Goal: Transaction & Acquisition: Book appointment/travel/reservation

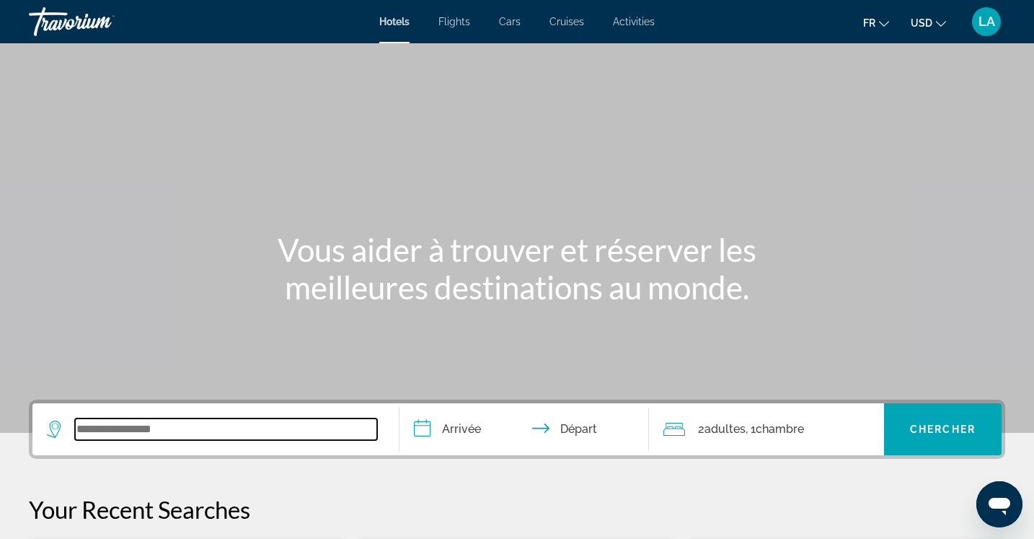
click at [188, 429] on input "Search widget" at bounding box center [226, 429] width 302 height 22
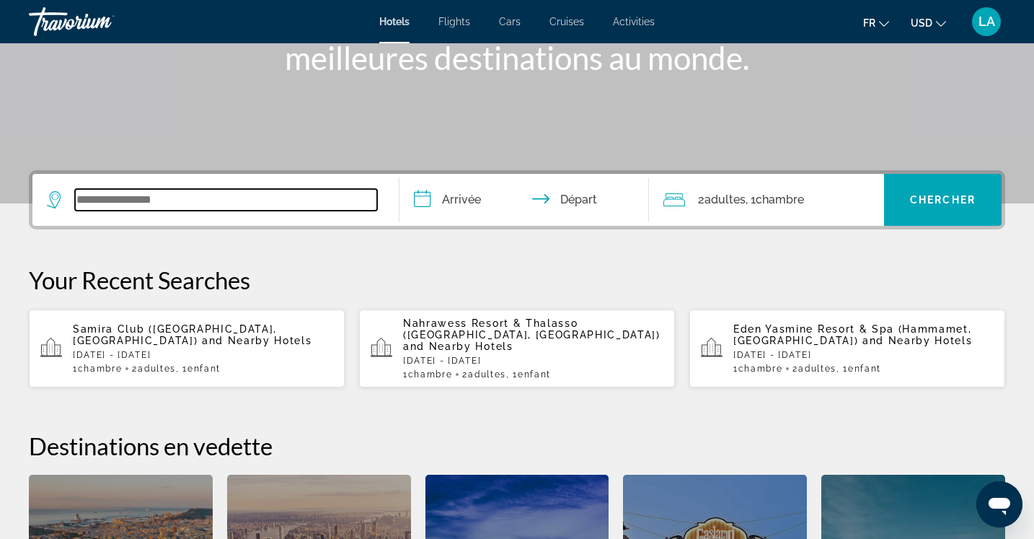
scroll to position [353, 0]
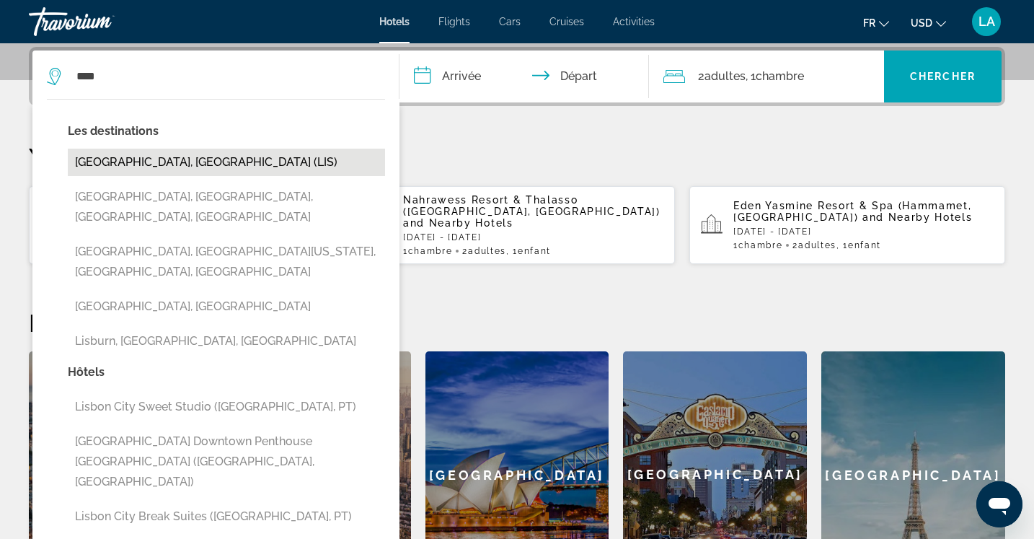
click at [177, 156] on button "[GEOGRAPHIC_DATA], [GEOGRAPHIC_DATA] (LIS)" at bounding box center [226, 162] width 317 height 27
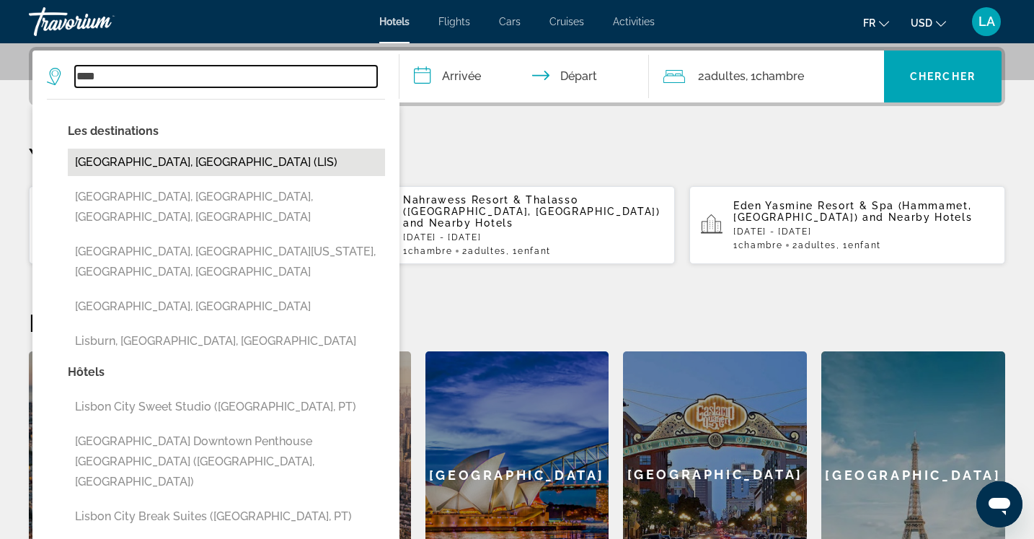
type input "**********"
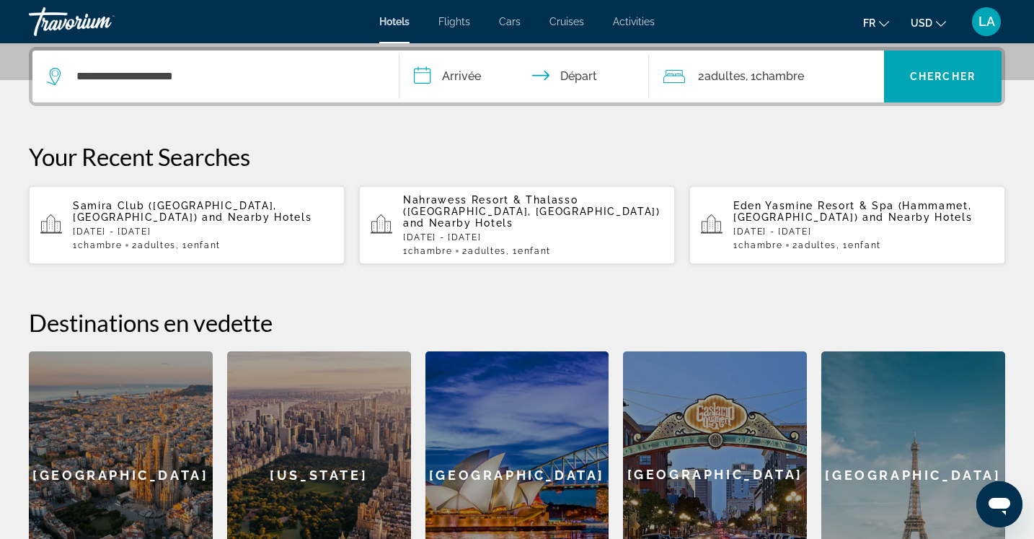
click at [493, 70] on input "**********" at bounding box center [526, 78] width 255 height 56
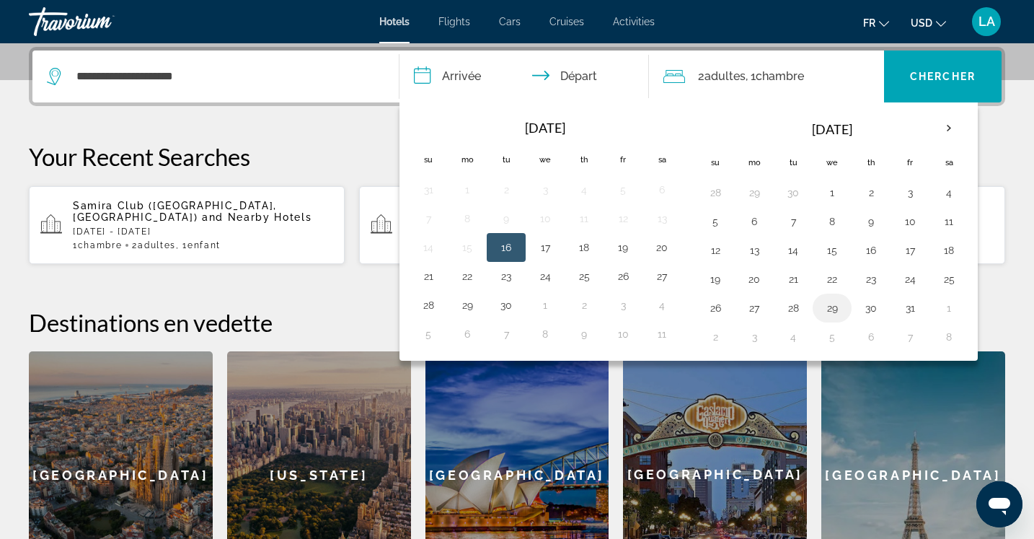
click at [826, 308] on button "29" at bounding box center [832, 308] width 23 height 20
click at [947, 312] on button "1" at bounding box center [948, 308] width 23 height 20
type input "**********"
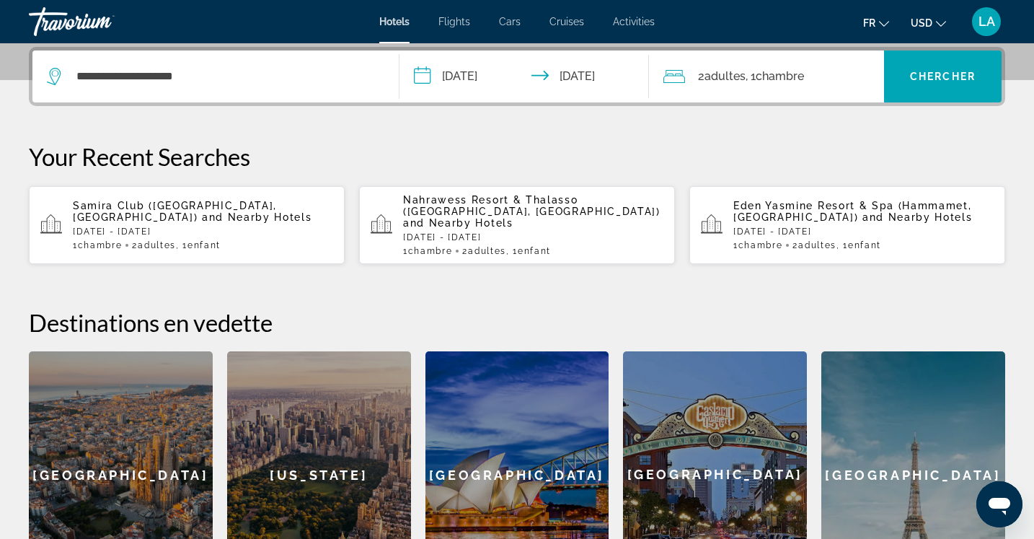
click at [930, 15] on button "USD USD ($) MXN (Mex$) CAD (Can$) GBP (£) EUR (€) AUD (A$) NZD (NZ$) CNY (CN¥)" at bounding box center [928, 22] width 35 height 21
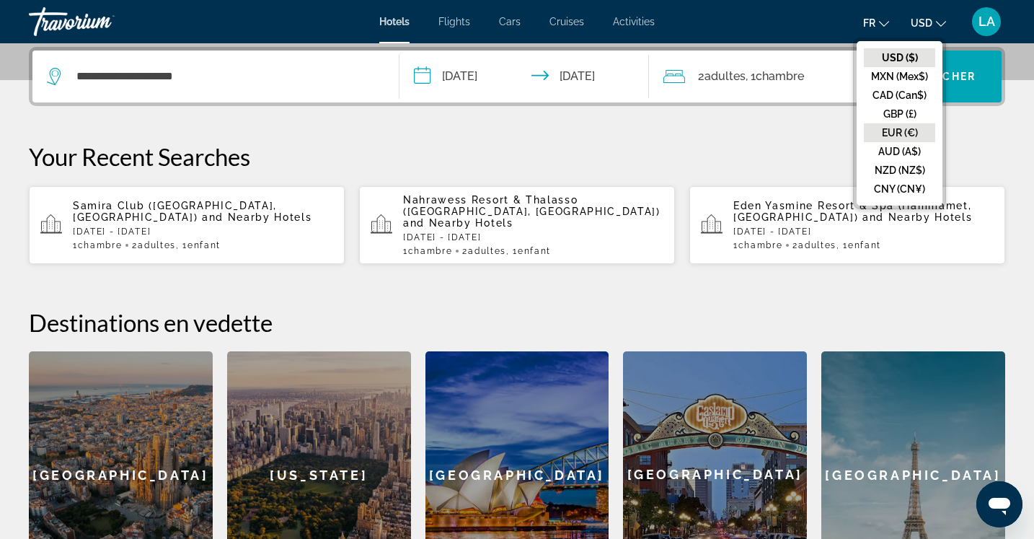
click at [904, 132] on button "EUR (€)" at bounding box center [899, 132] width 71 height 19
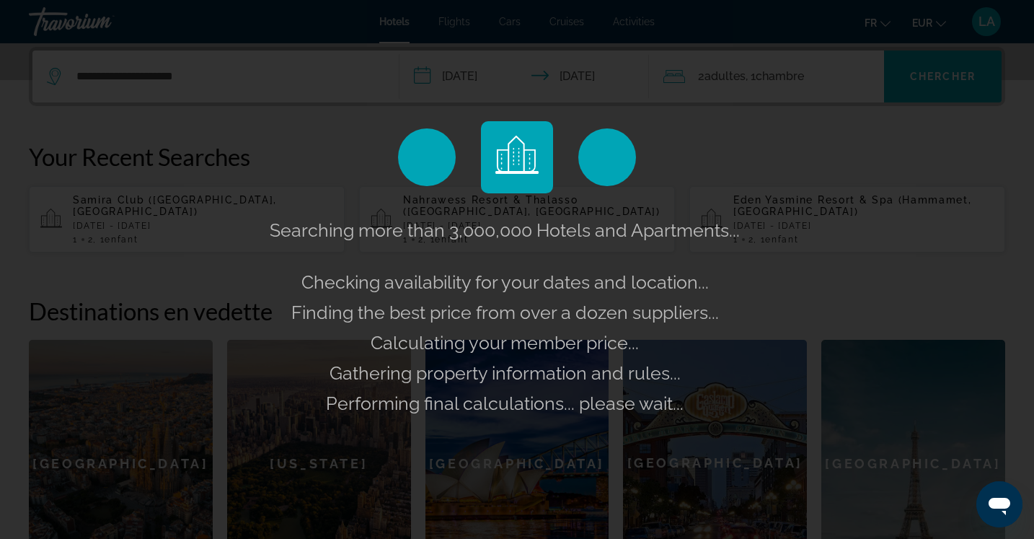
click at [731, 77] on div "Searching more than 3,000,000 Hotels and Apartments... Checking availability fo…" at bounding box center [517, 269] width 1034 height 539
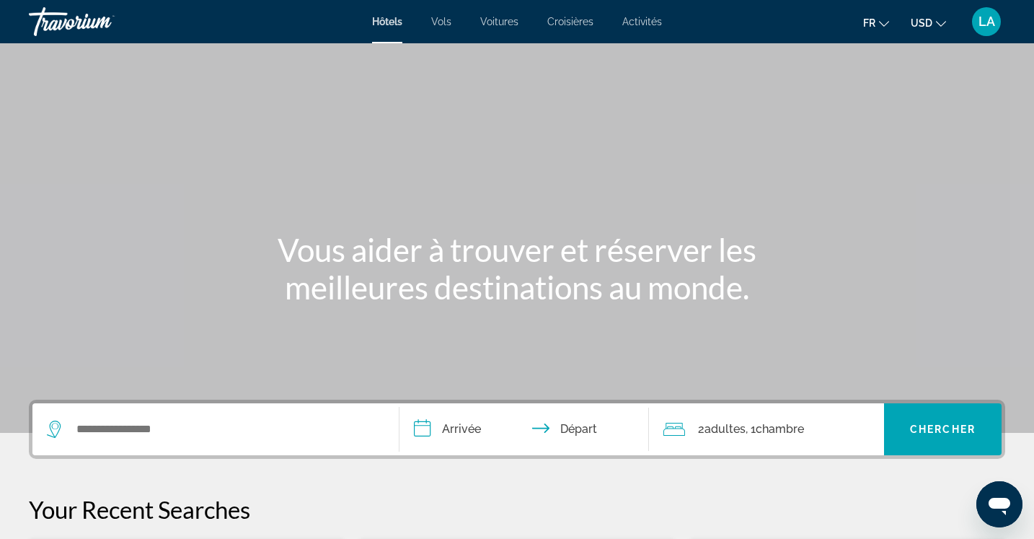
click at [927, 27] on span "USD" at bounding box center [922, 23] width 22 height 12
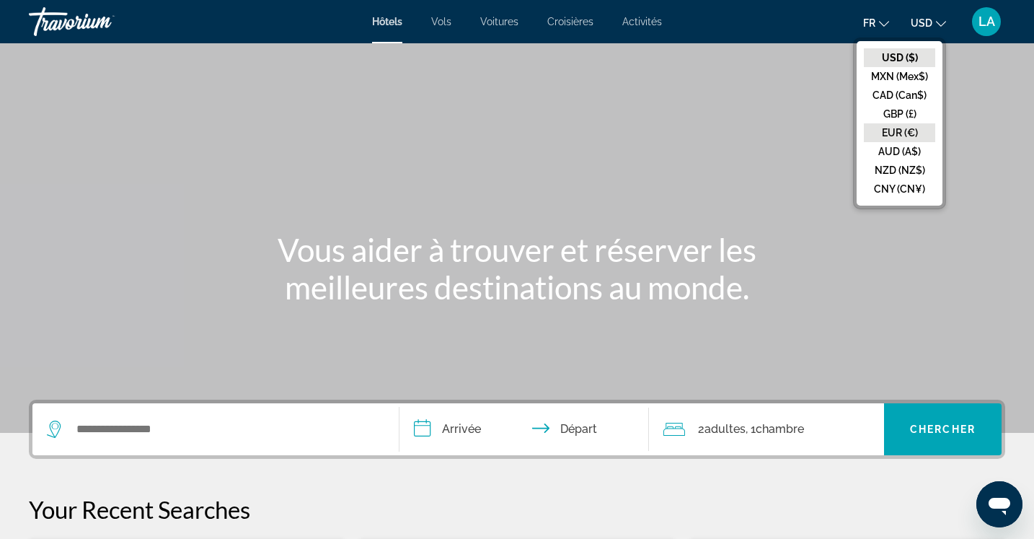
click at [886, 133] on button "EUR (€)" at bounding box center [899, 132] width 71 height 19
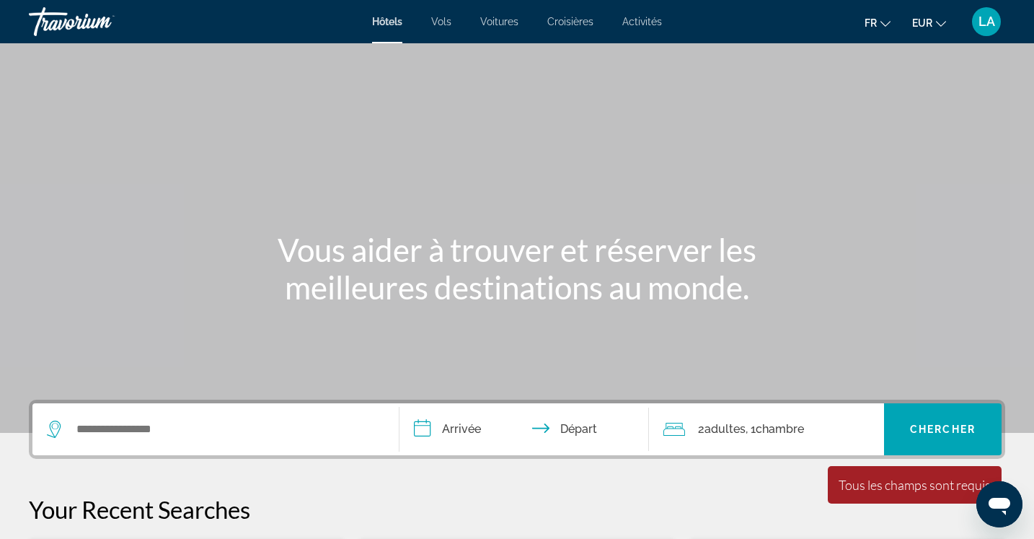
click at [764, 436] on span ", 1 Chambre pièces" at bounding box center [775, 429] width 58 height 20
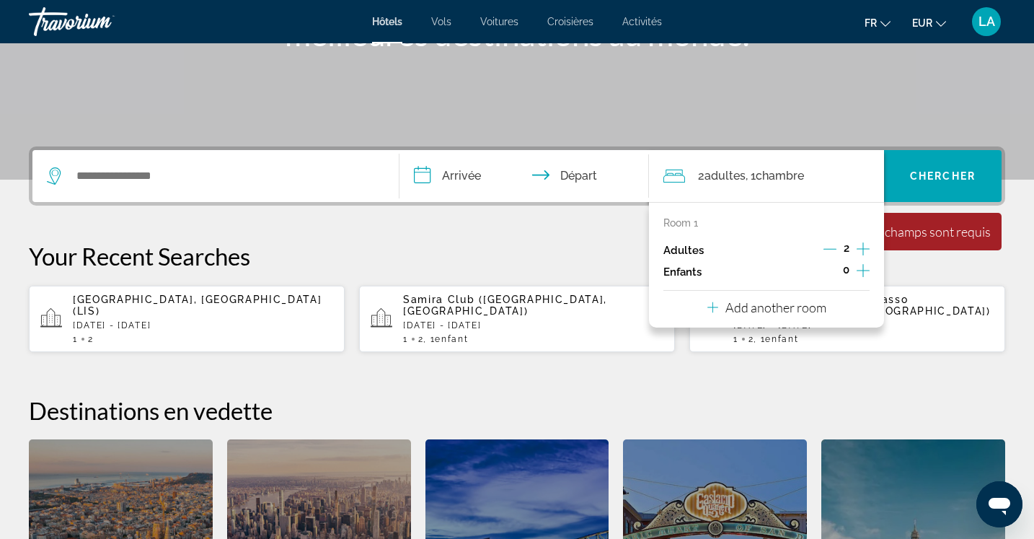
scroll to position [353, 0]
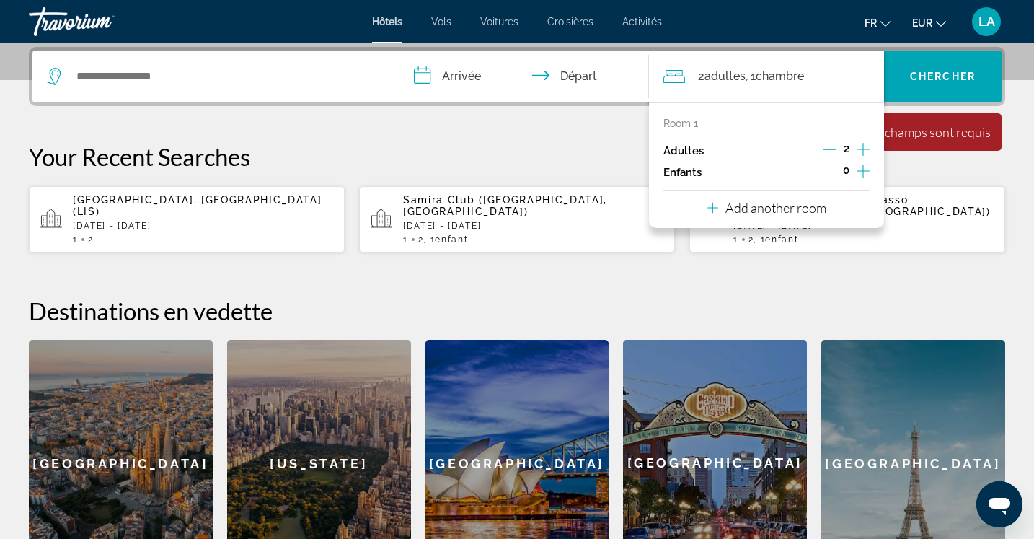
click at [862, 163] on icon "Increment children" at bounding box center [863, 170] width 13 height 17
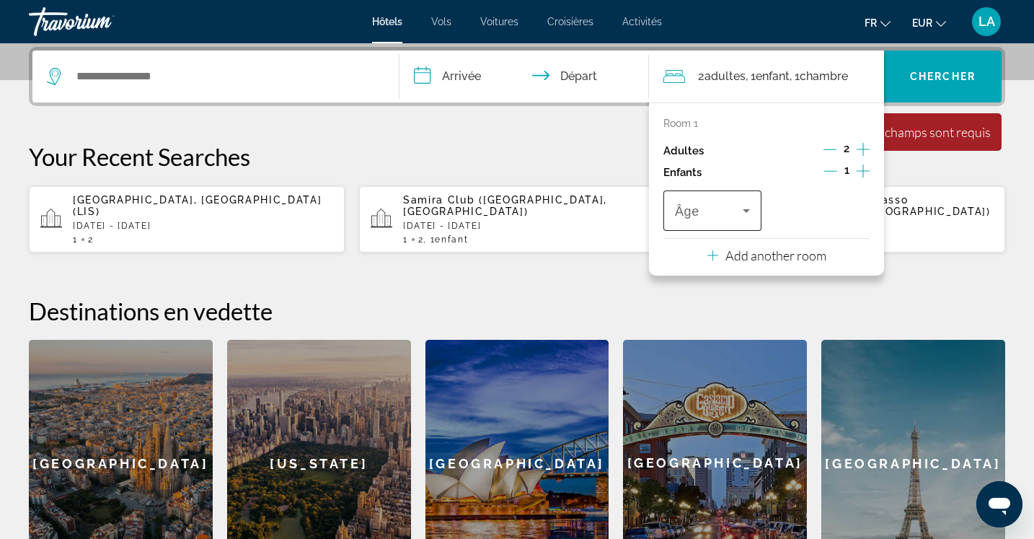
click at [734, 209] on span "Travelers: 2 adults, 1 child" at bounding box center [709, 210] width 68 height 17
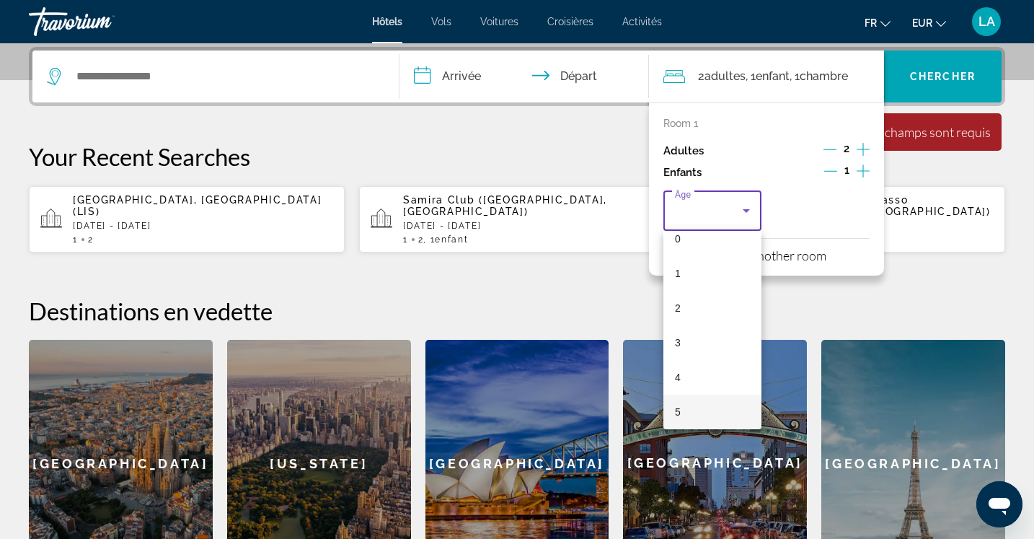
scroll to position [50, 0]
click at [704, 418] on mat-option "6" at bounding box center [712, 411] width 98 height 35
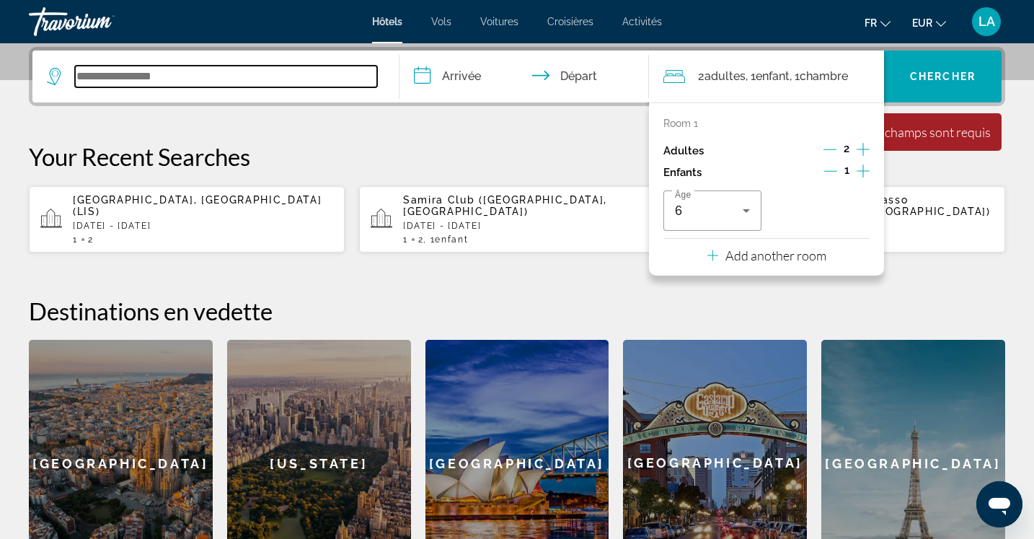
click at [282, 86] on input "Search widget" at bounding box center [226, 77] width 302 height 22
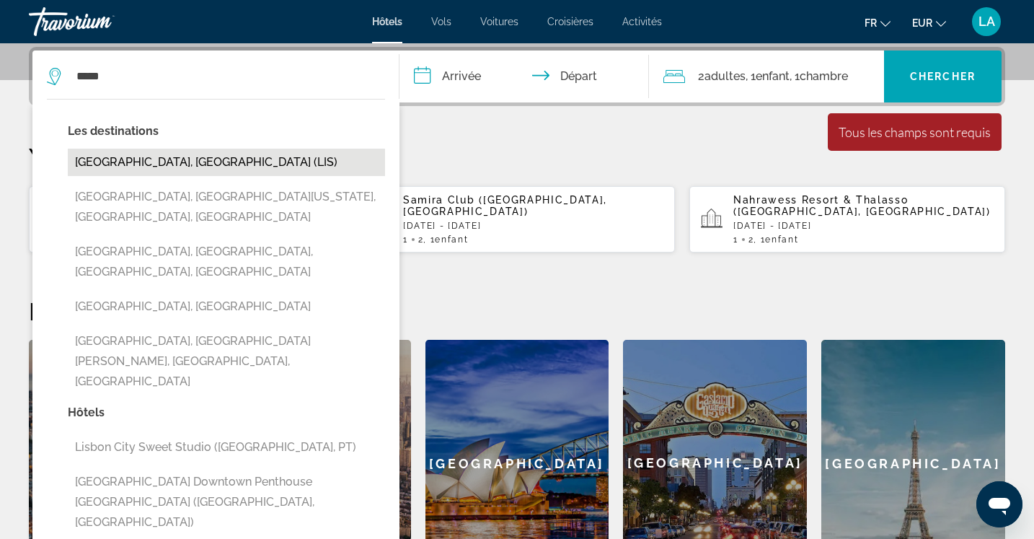
click at [198, 150] on button "[GEOGRAPHIC_DATA], [GEOGRAPHIC_DATA] (LIS)" at bounding box center [226, 162] width 317 height 27
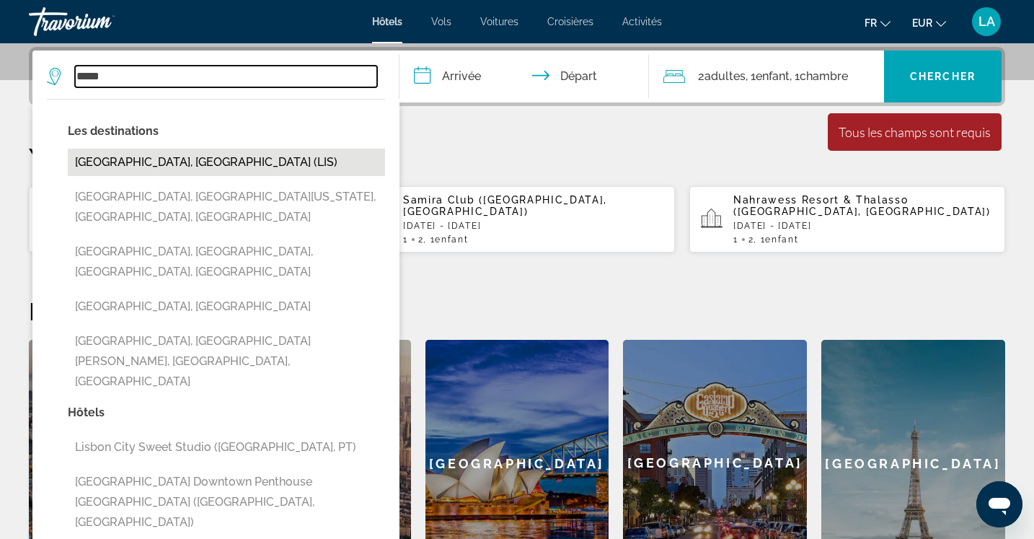
type input "**********"
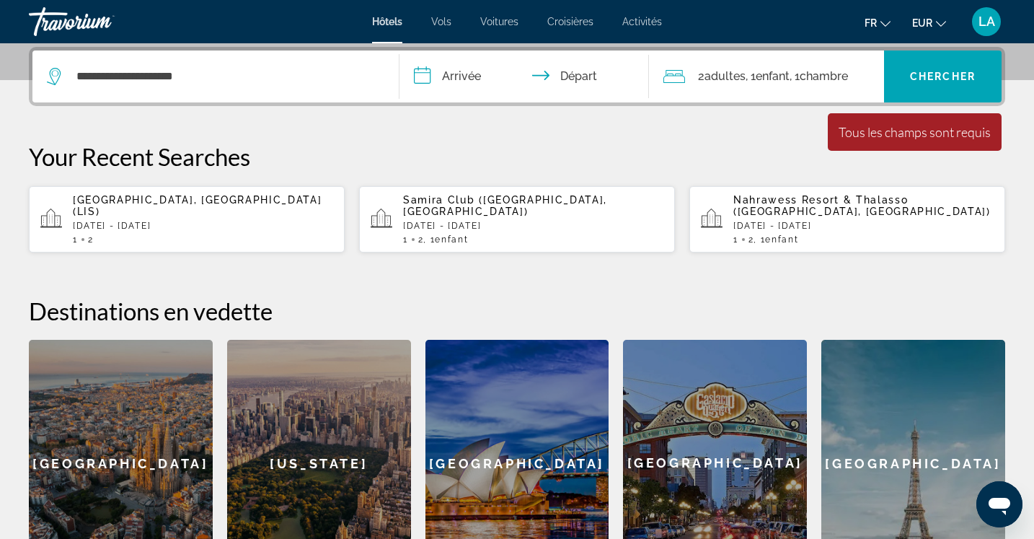
click at [495, 73] on input "**********" at bounding box center [526, 78] width 255 height 56
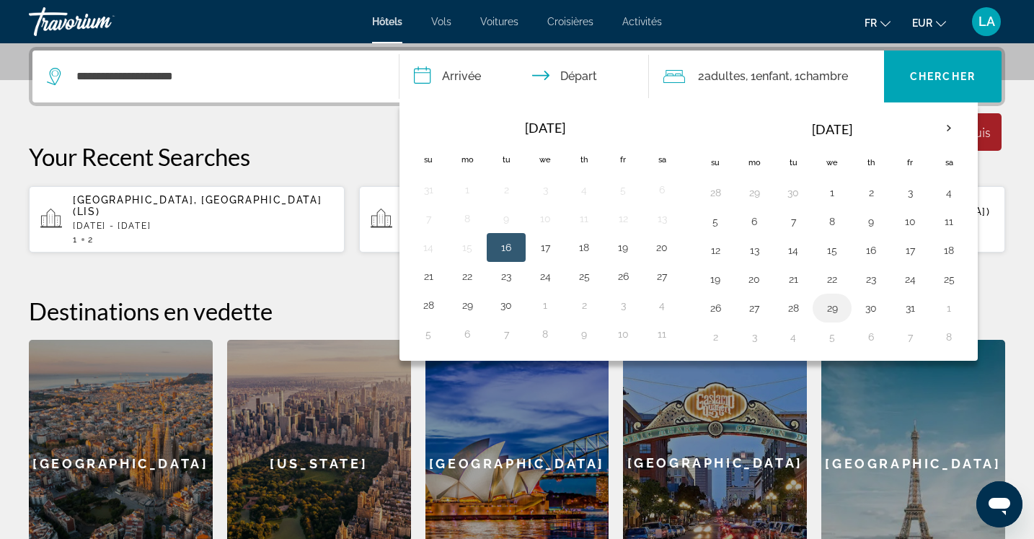
click at [839, 308] on button "29" at bounding box center [832, 308] width 23 height 20
click at [950, 309] on button "1" at bounding box center [948, 308] width 23 height 20
type input "**********"
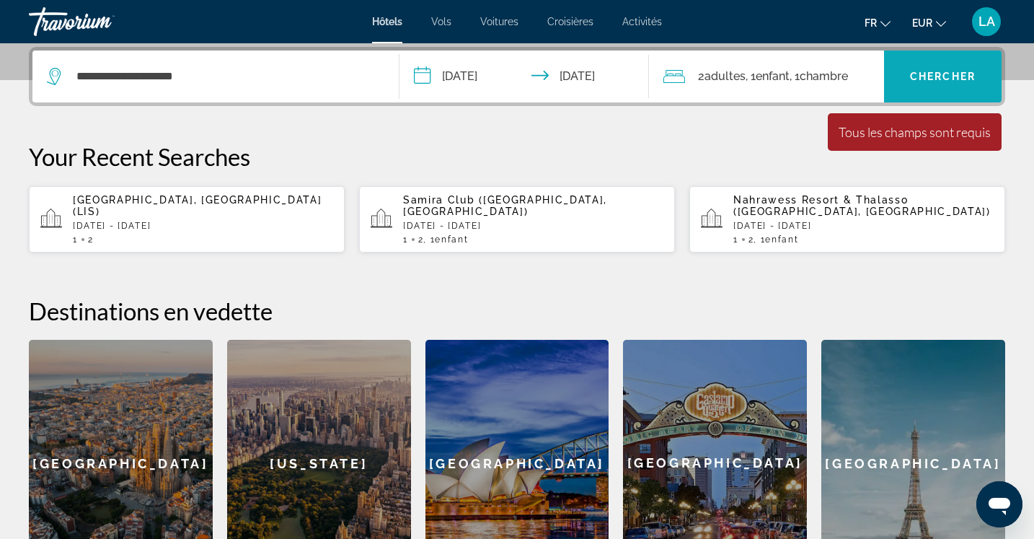
click at [929, 84] on span "Search widget" at bounding box center [943, 76] width 118 height 35
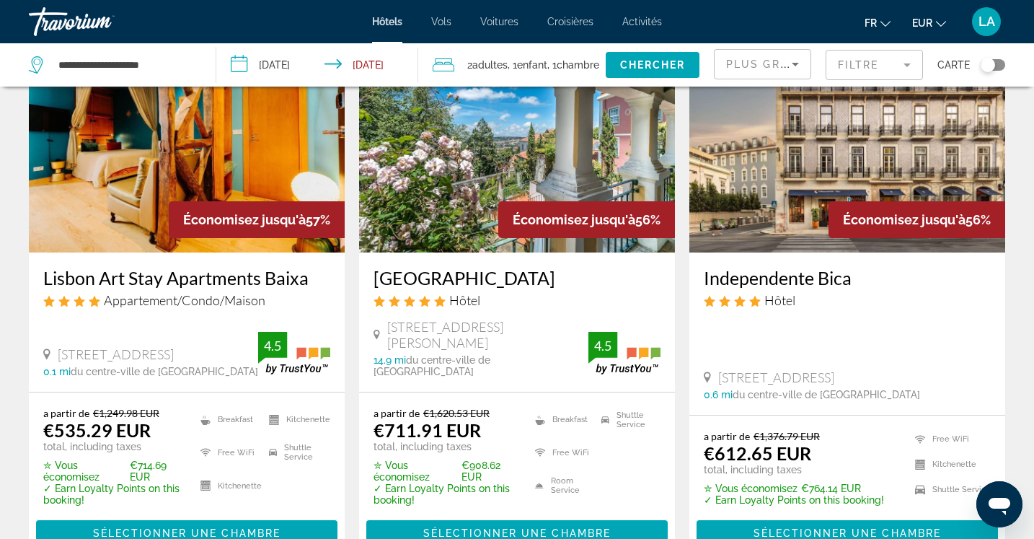
scroll to position [144, 0]
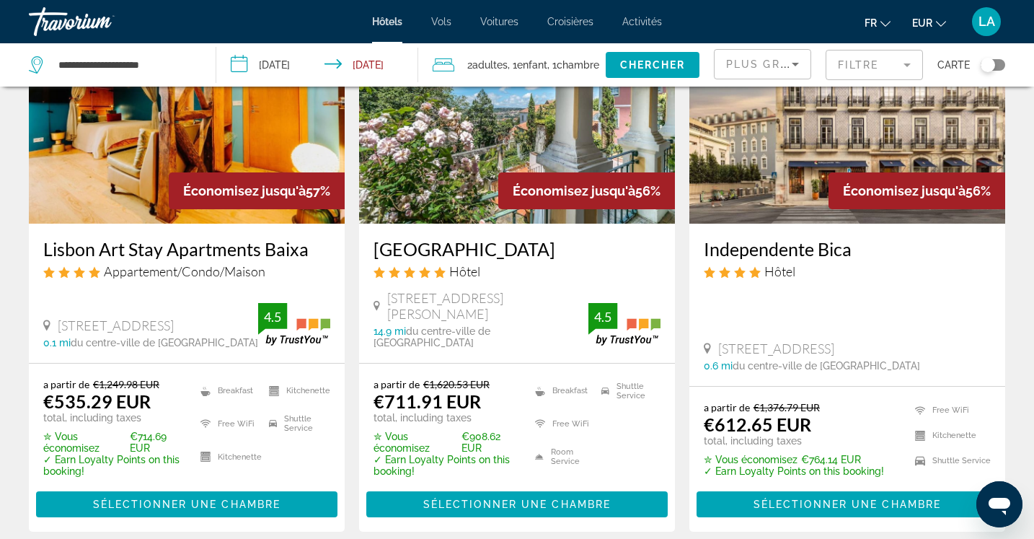
click at [475, 247] on h3 "Lawrences Hotel" at bounding box center [517, 249] width 287 height 22
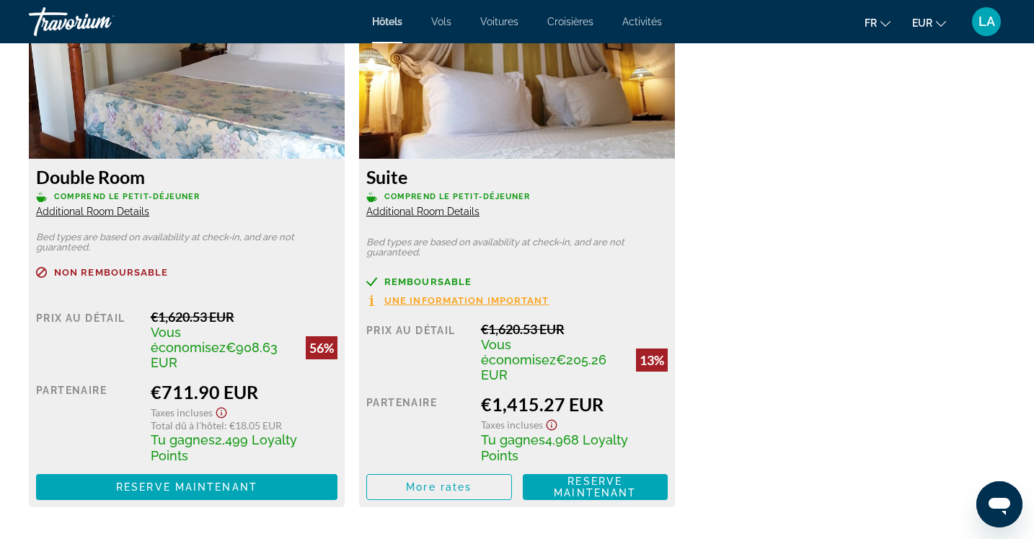
scroll to position [2048, 0]
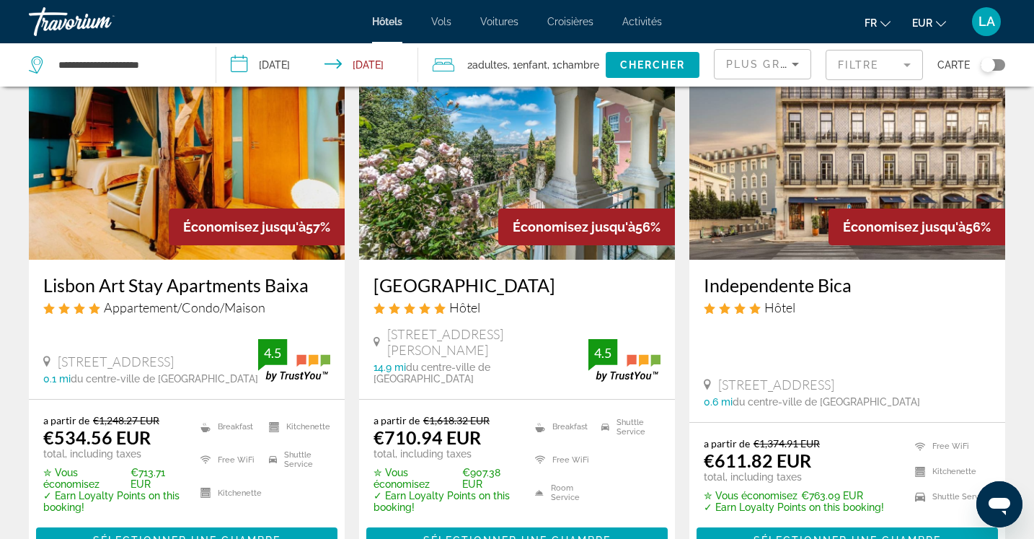
scroll to position [115, 0]
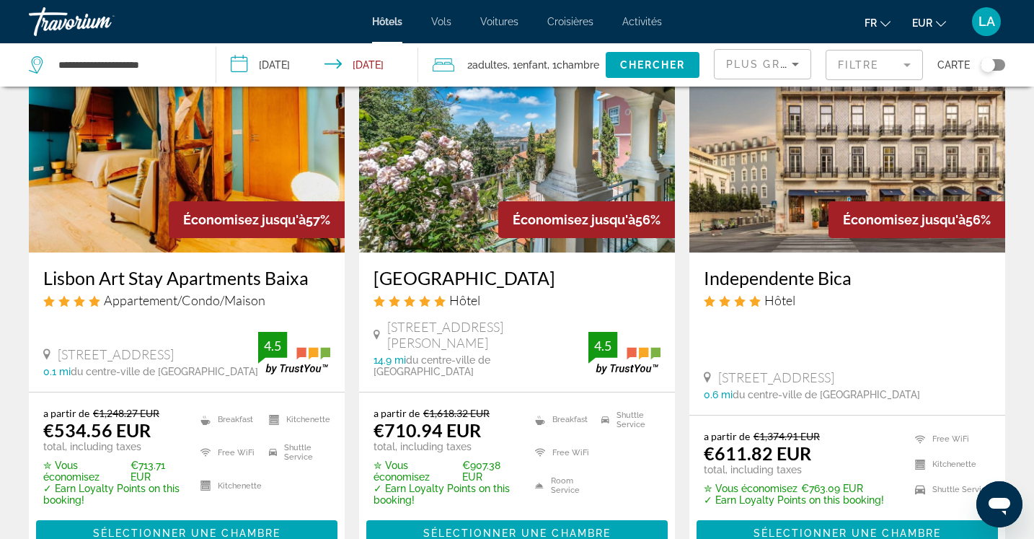
click at [871, 70] on mat-form-field "Filtre" at bounding box center [874, 65] width 97 height 30
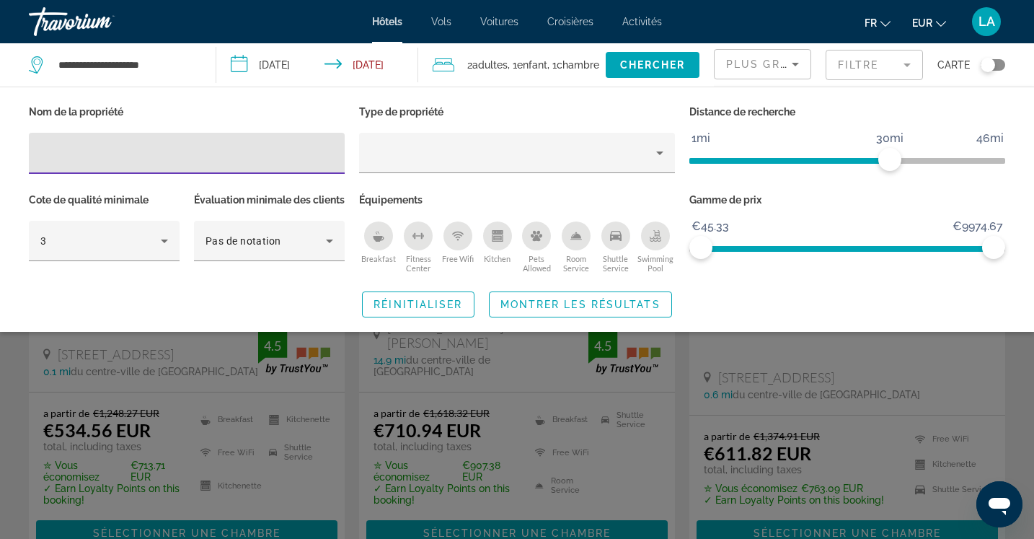
click at [88, 168] on div "Hotel Filters" at bounding box center [186, 153] width 293 height 41
click at [88, 161] on input "Hotel Filters" at bounding box center [186, 153] width 293 height 17
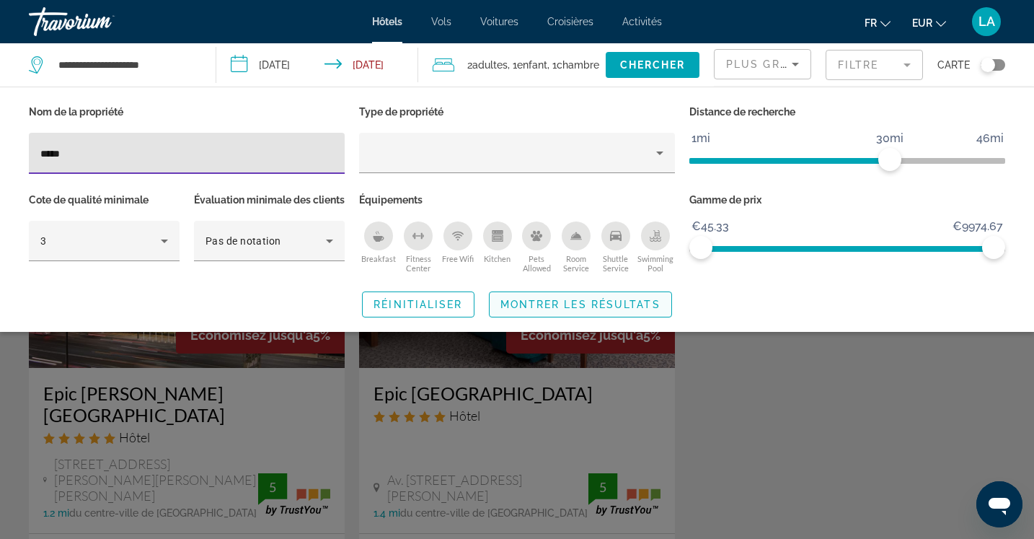
type input "****"
click at [573, 310] on span "Montrer les résultats" at bounding box center [580, 305] width 160 height 12
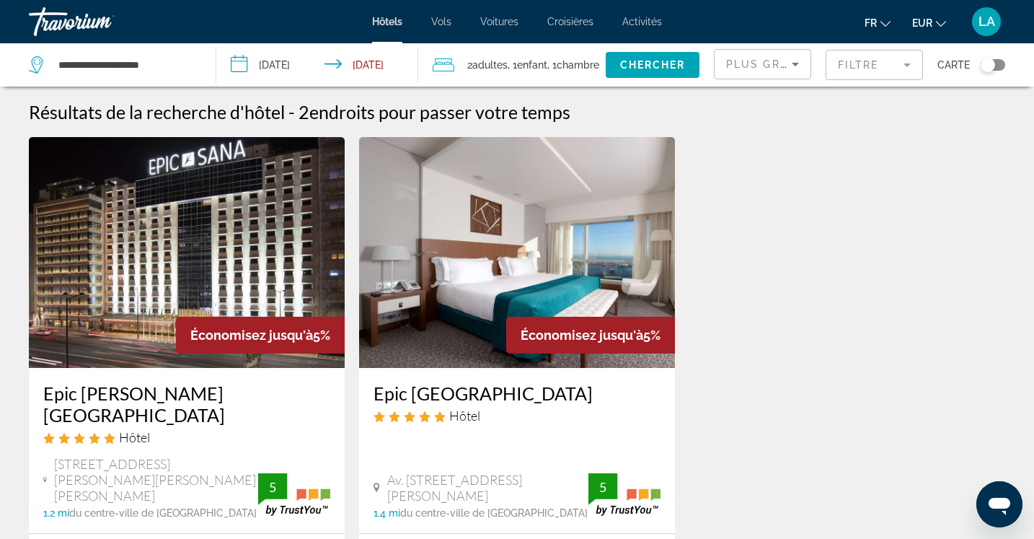
click at [505, 390] on h3 "Epic Sana Lisboa Hotel" at bounding box center [517, 393] width 287 height 22
